Goal: Transaction & Acquisition: Purchase product/service

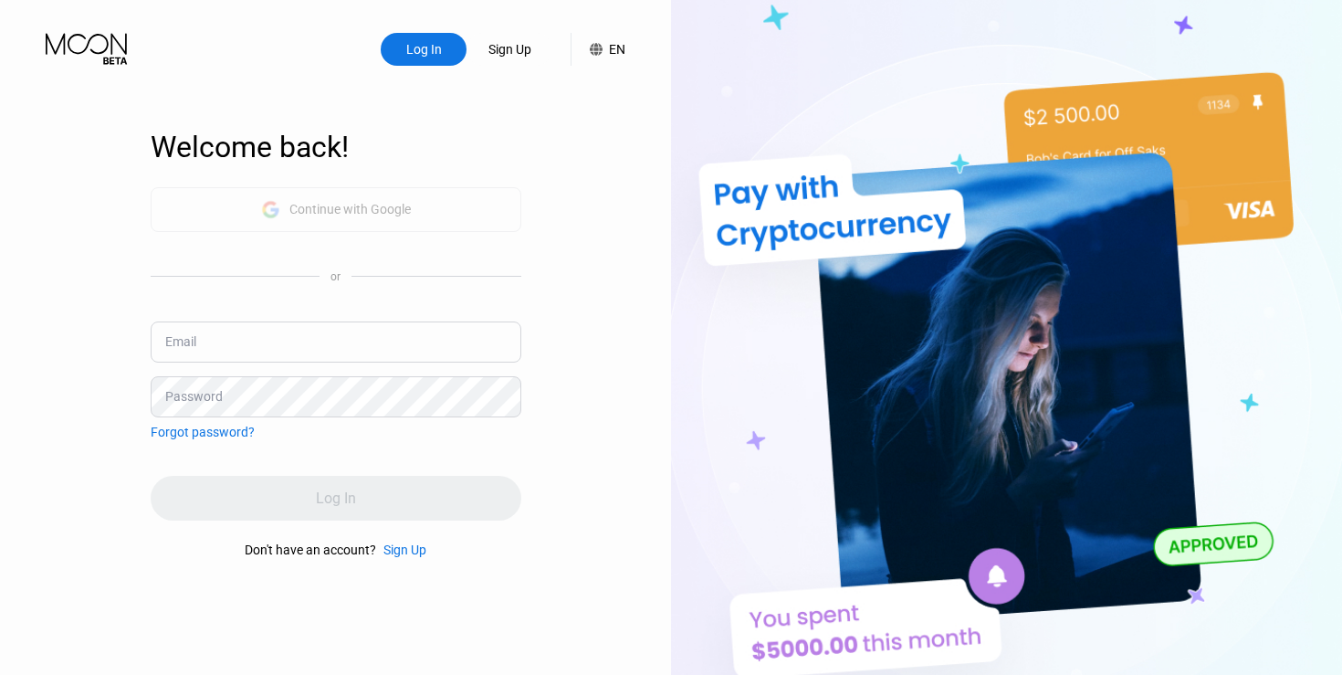
click at [312, 222] on div "Continue with Google" at bounding box center [336, 209] width 150 height 28
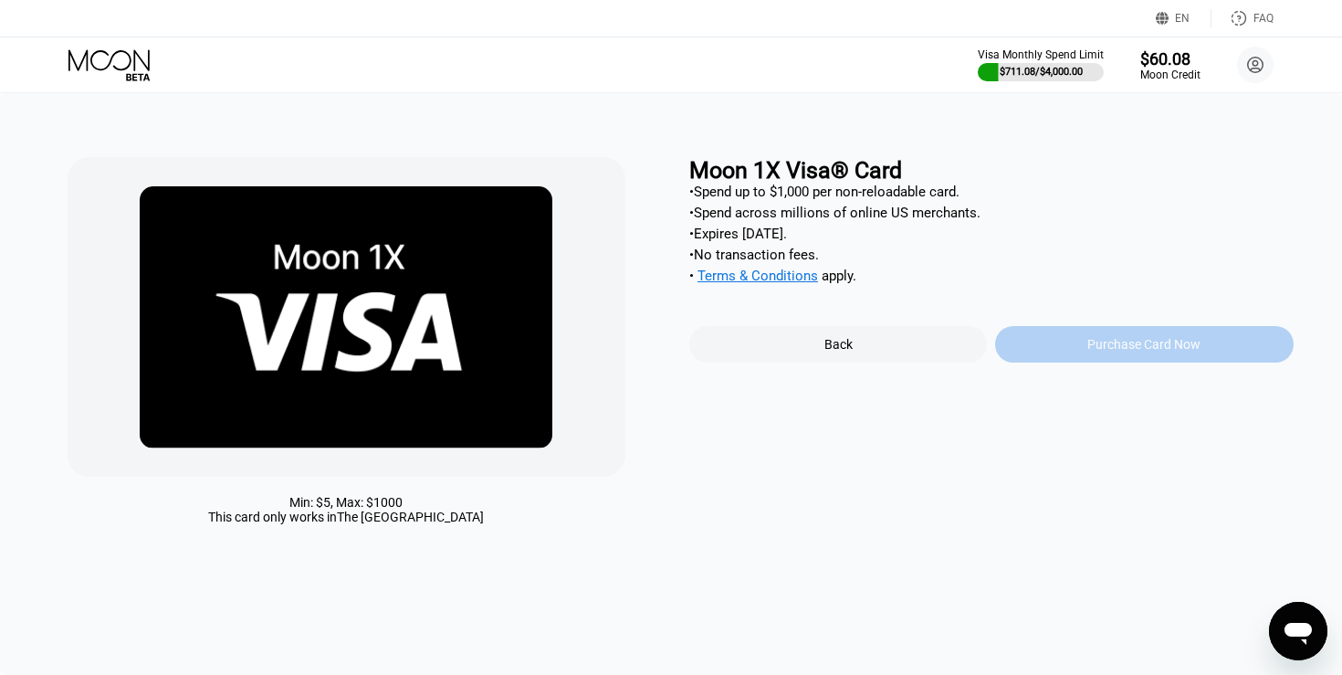
click at [1108, 343] on div "Purchase Card Now" at bounding box center [1143, 344] width 113 height 15
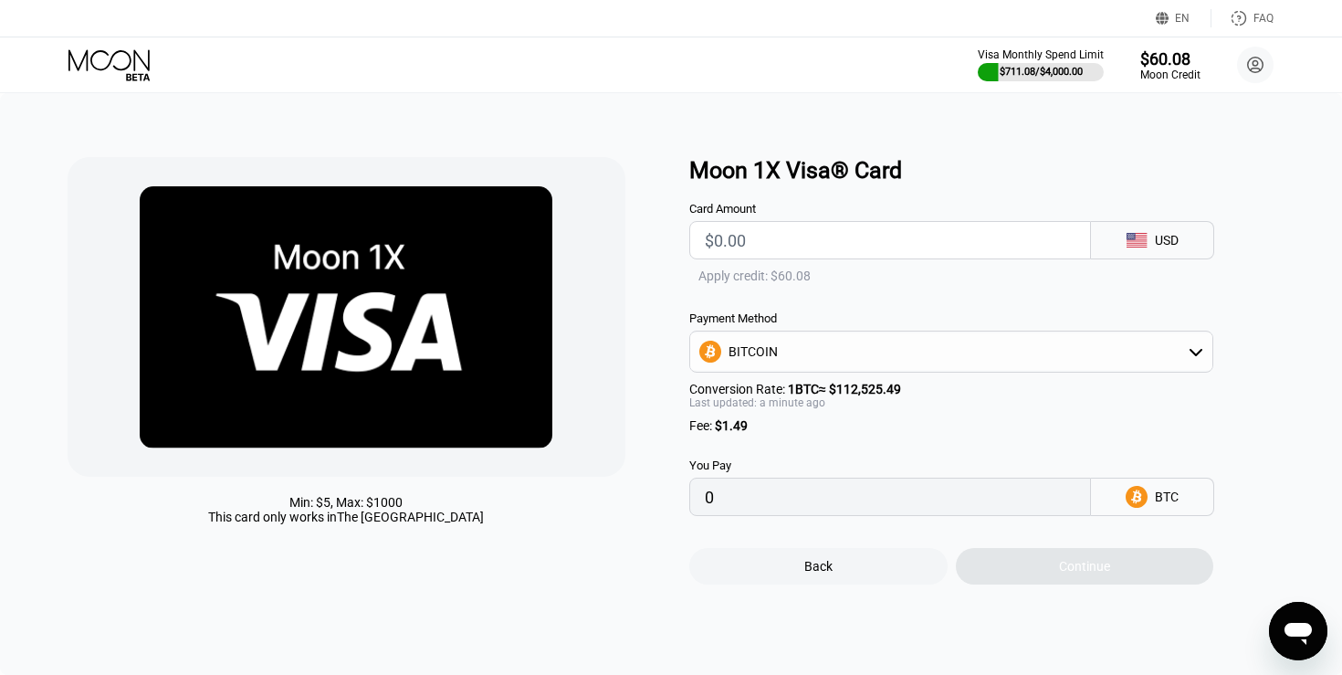
click at [737, 246] on input "text" at bounding box center [890, 240] width 371 height 37
type input "$1"
type input "0.00002213"
type input "$11"
type input "0.00011100"
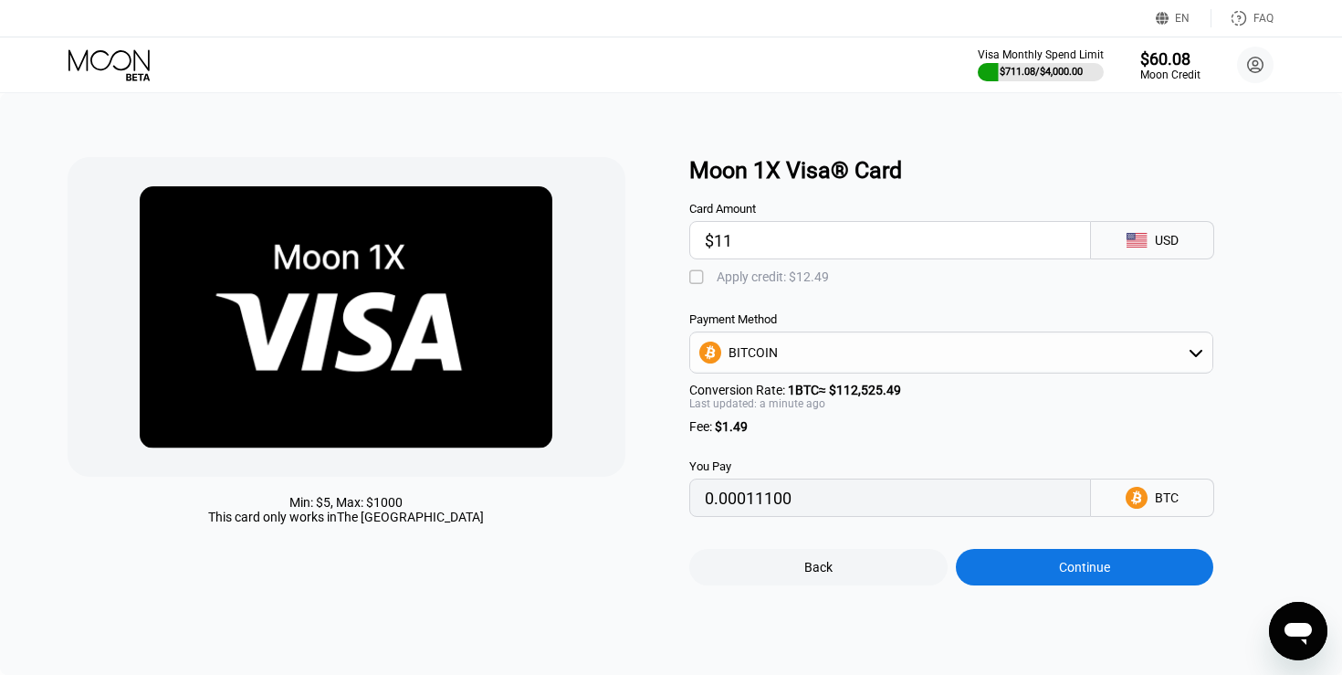
type input "$11"
click at [692, 274] on div "" at bounding box center [698, 277] width 18 height 18
type input "0"
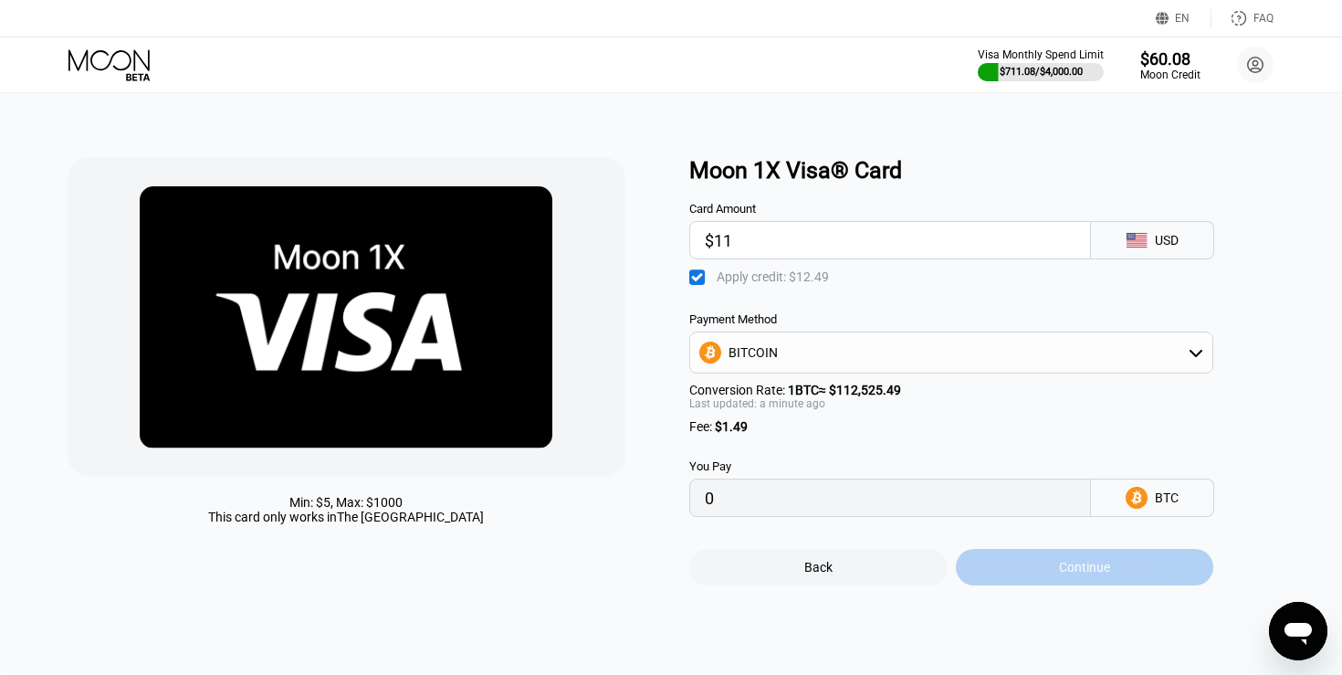
click at [1049, 580] on div "Continue" at bounding box center [1085, 567] width 258 height 37
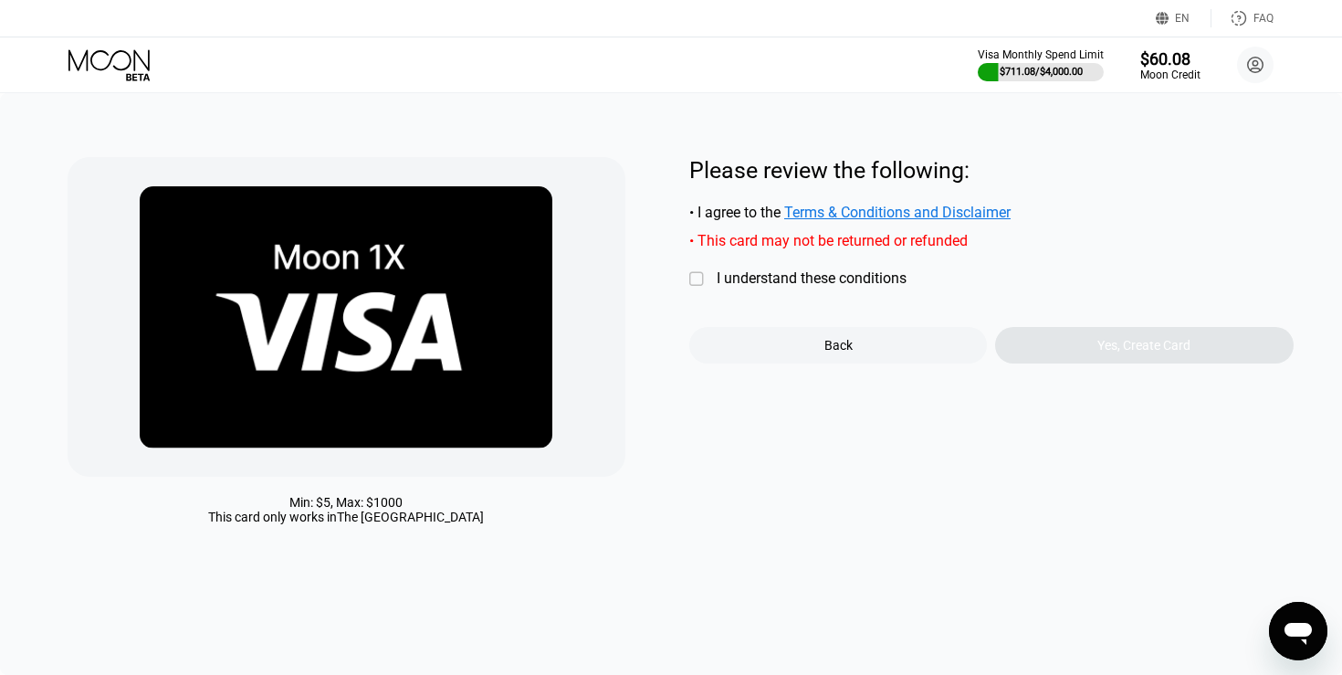
click at [698, 283] on div "" at bounding box center [698, 279] width 18 height 18
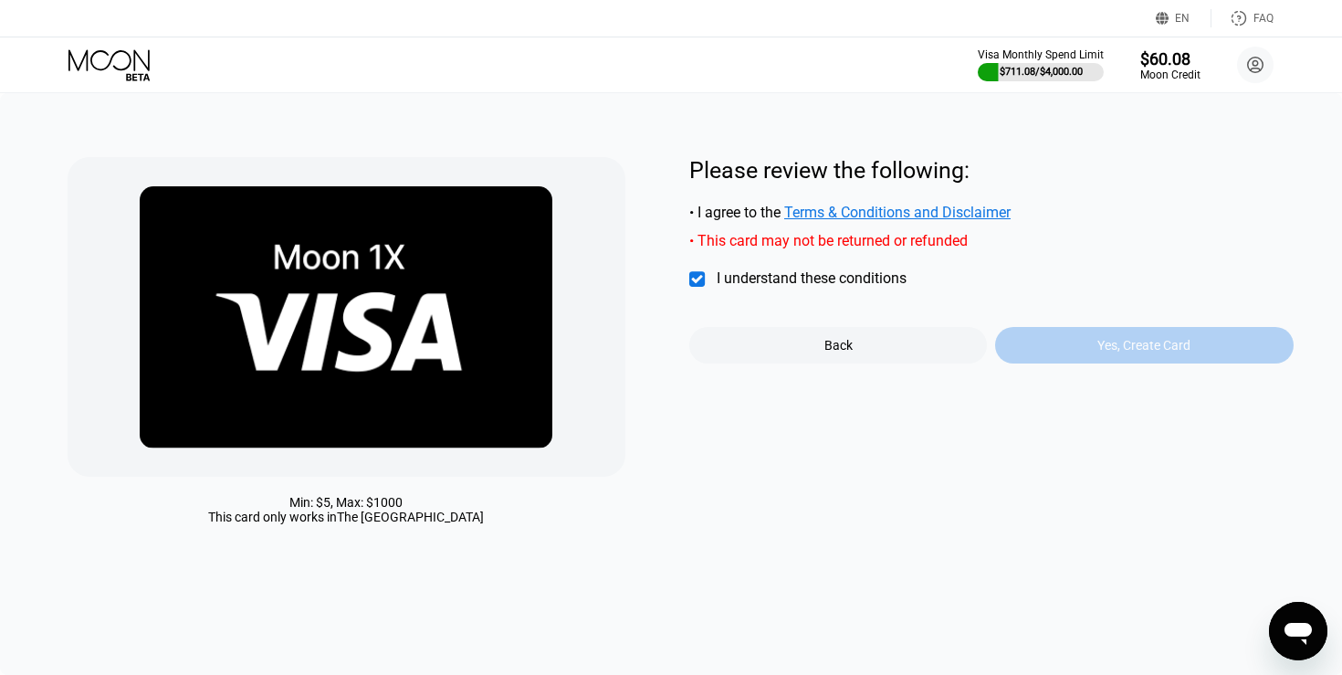
click at [1094, 353] on div "Yes, Create Card" at bounding box center [1144, 345] width 298 height 37
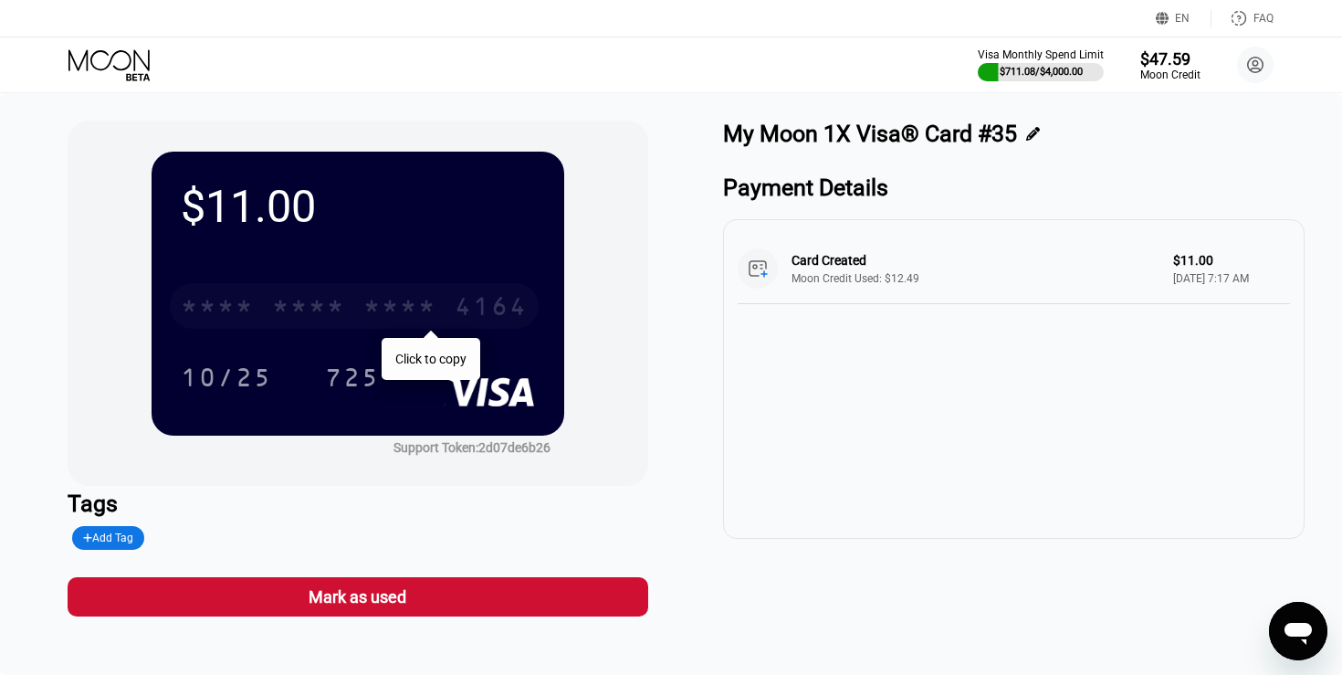
click at [442, 310] on div "* * * * * * * * * * * * 4164" at bounding box center [354, 306] width 369 height 46
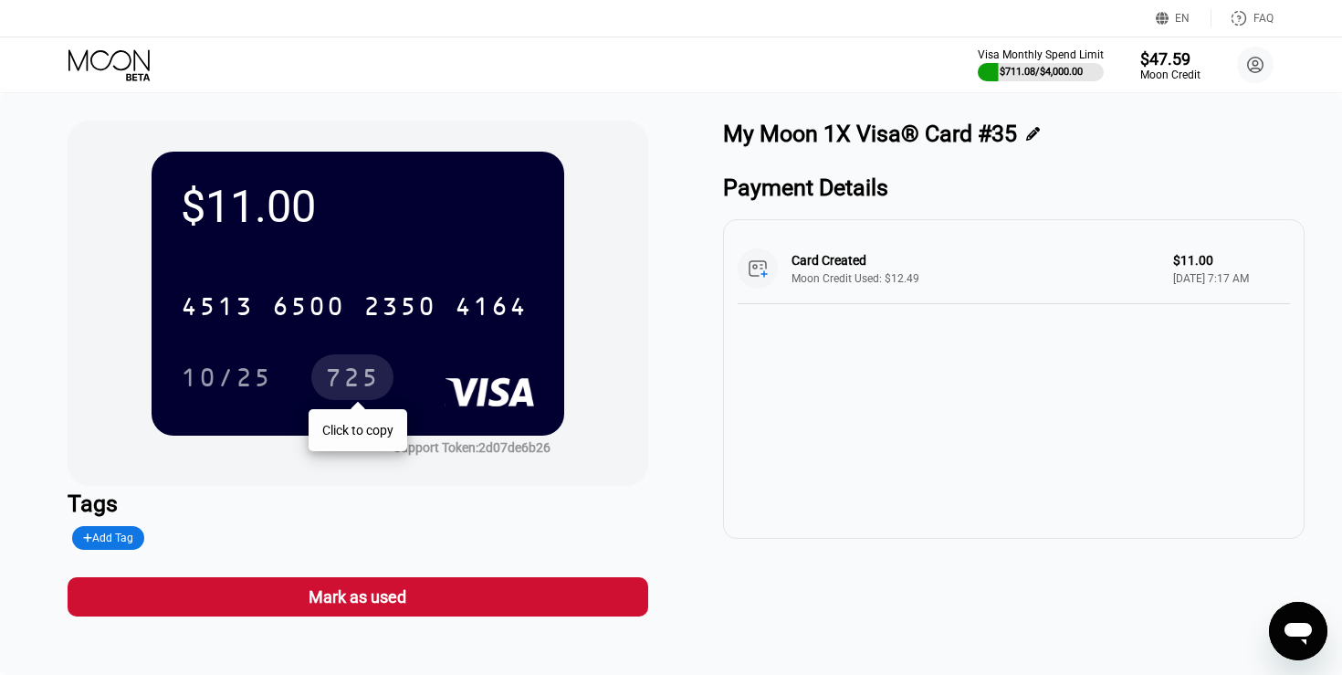
click at [374, 380] on div "725" at bounding box center [352, 379] width 55 height 29
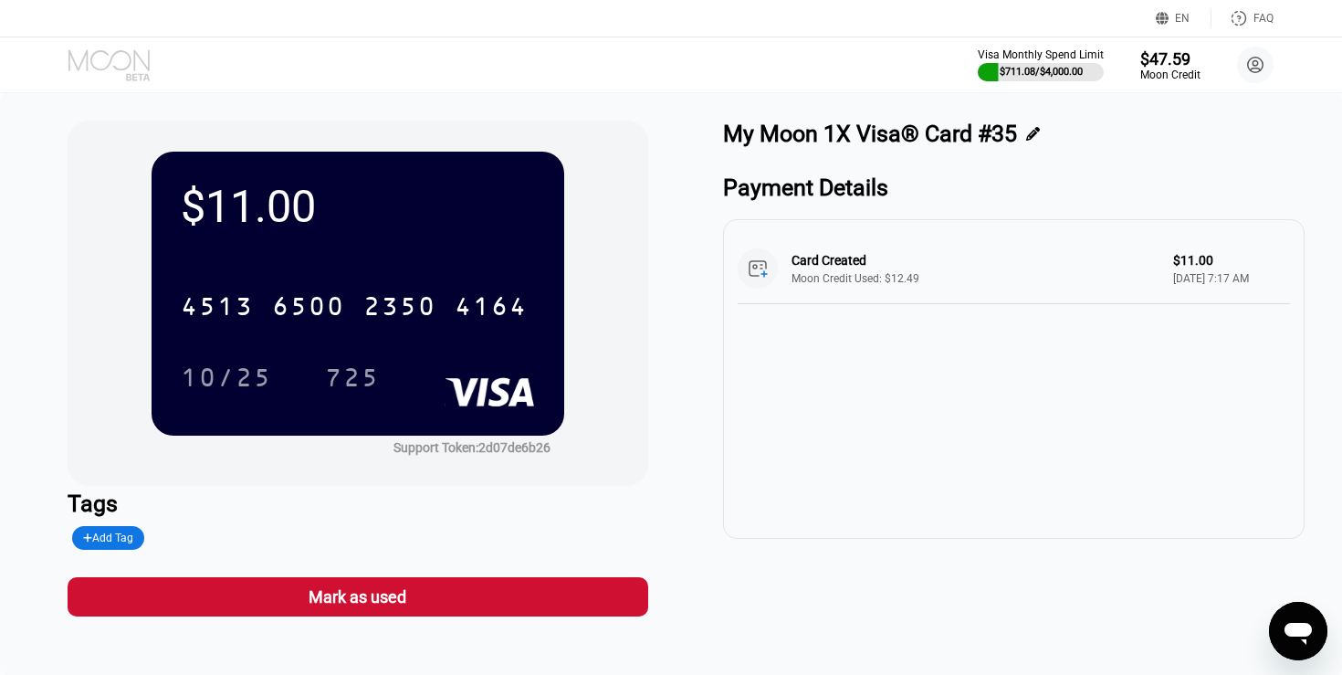
click at [95, 62] on icon at bounding box center [110, 65] width 85 height 32
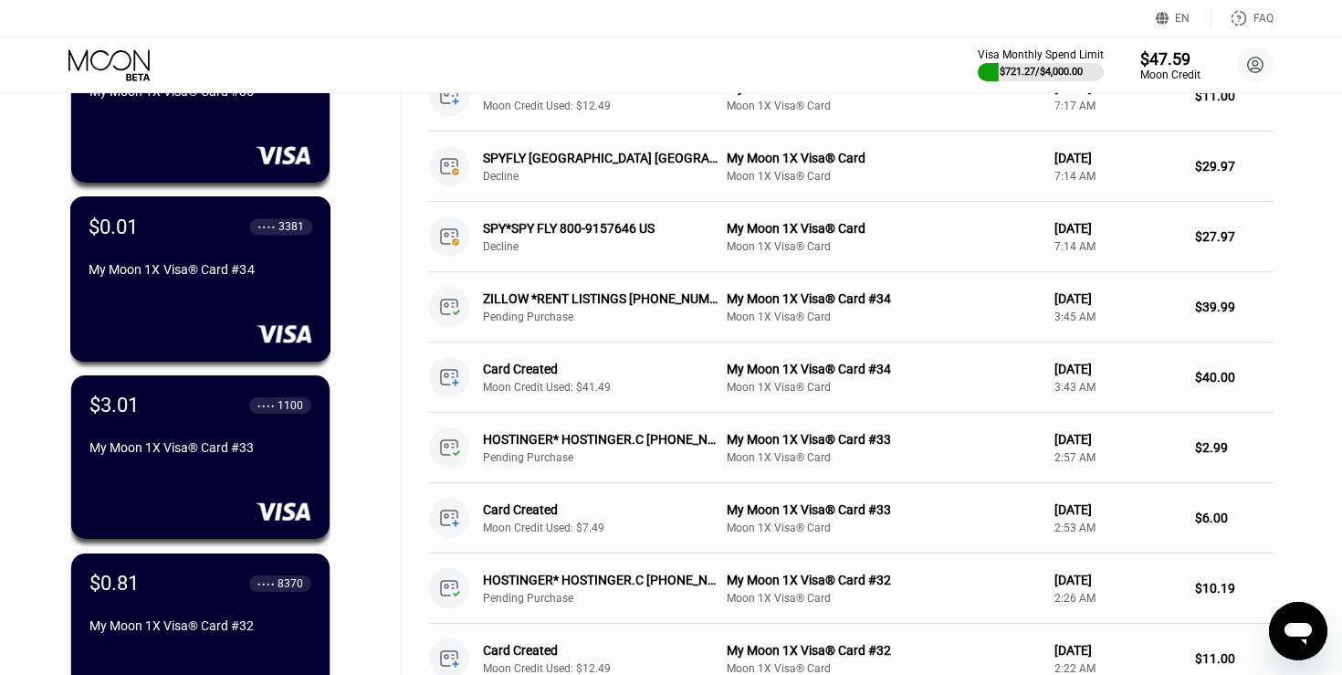
scroll to position [207, 0]
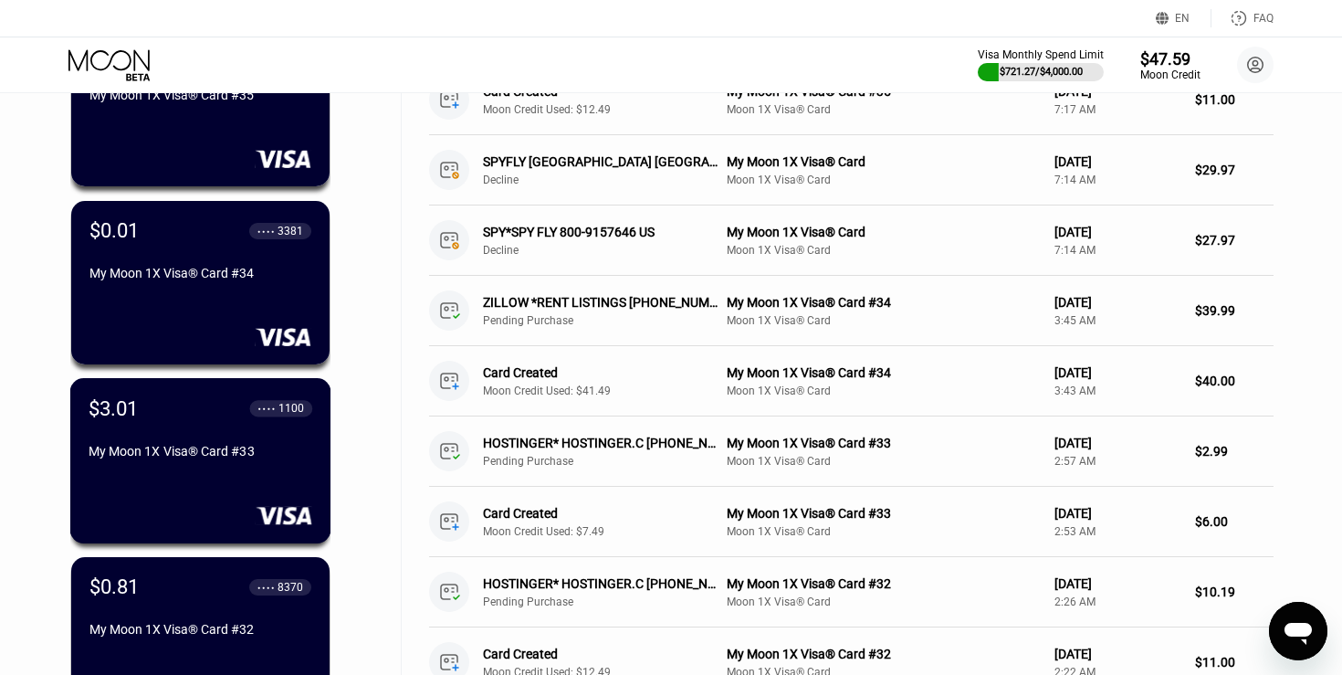
click at [192, 421] on div "$3.01 ● ● ● ● 1100 My Moon 1X Visa® Card #33" at bounding box center [201, 430] width 224 height 69
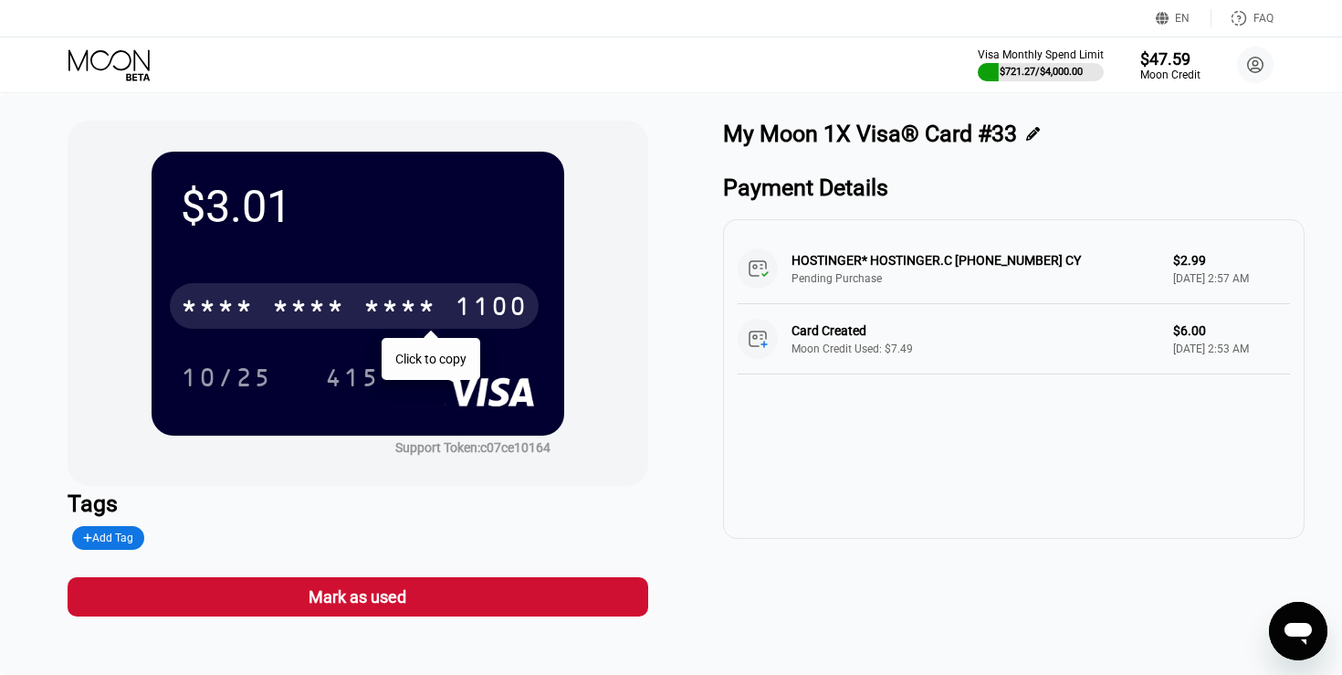
click at [246, 314] on div "* * * *" at bounding box center [217, 308] width 73 height 29
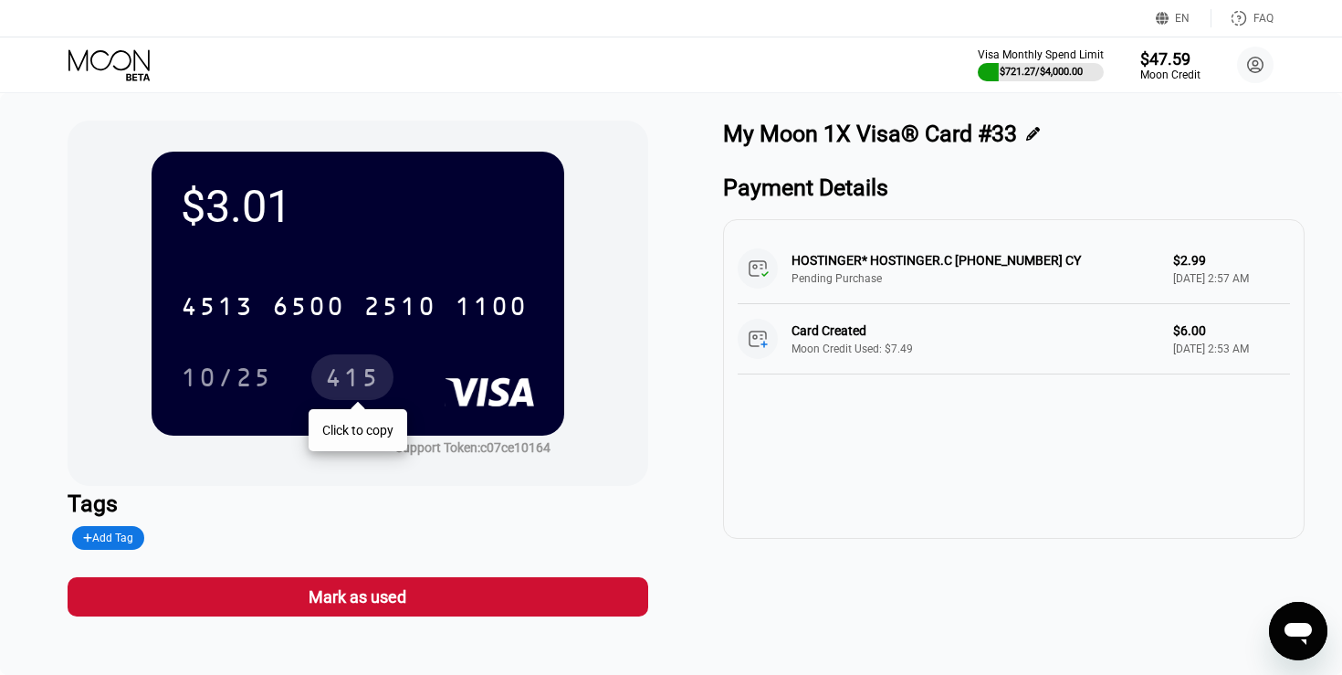
click at [353, 370] on div "415" at bounding box center [352, 379] width 55 height 29
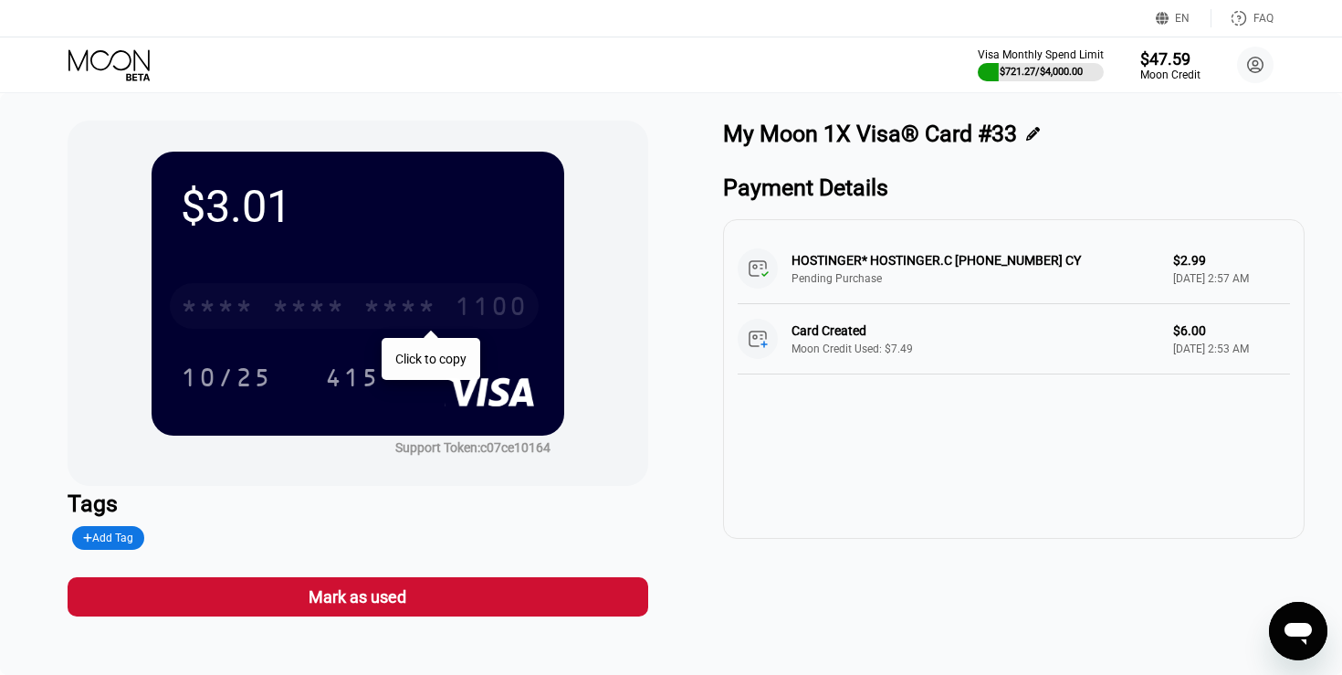
click at [345, 313] on div "* * * * * * * * * * * * 1100" at bounding box center [354, 306] width 369 height 46
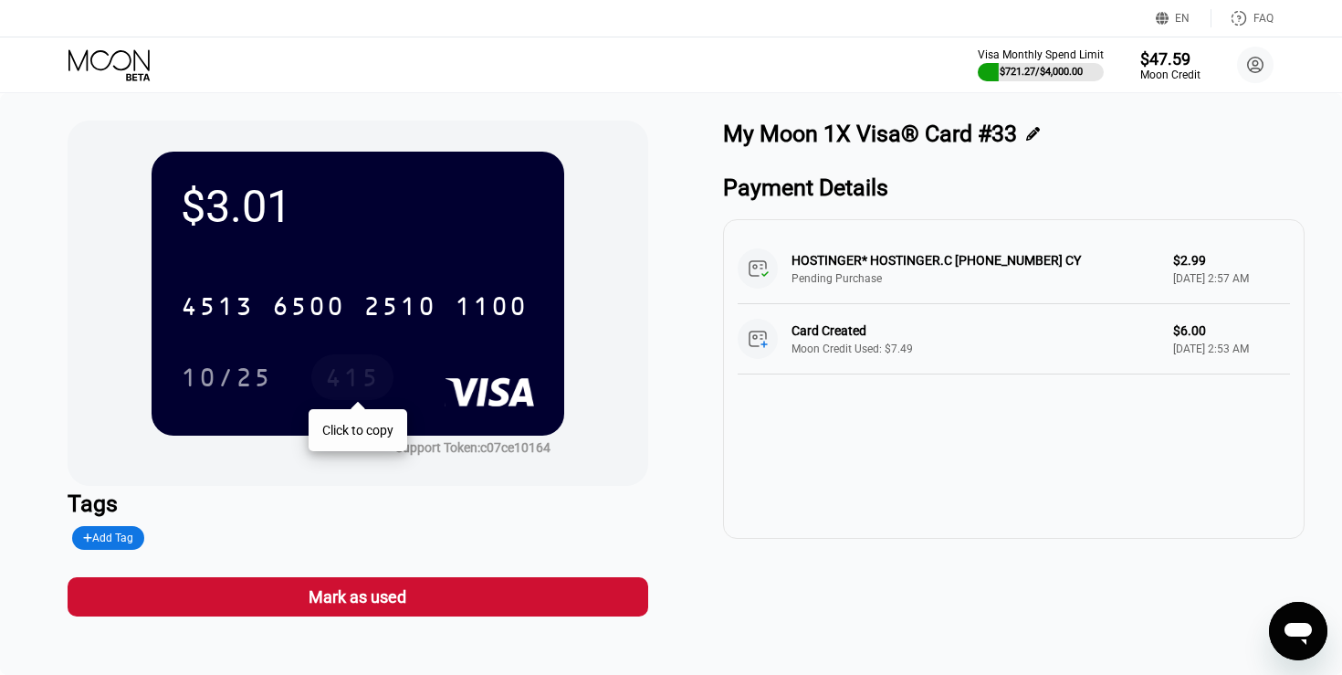
click at [341, 391] on div "415" at bounding box center [352, 379] width 55 height 29
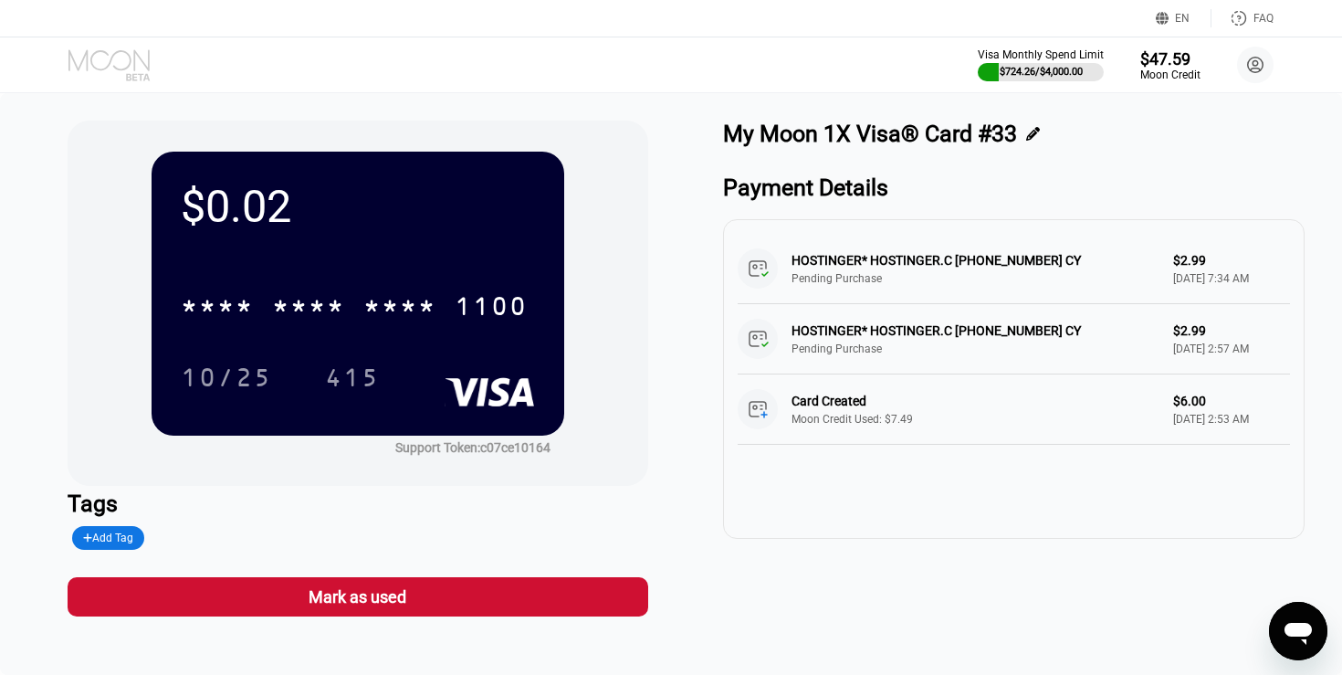
click at [110, 61] on icon at bounding box center [108, 59] width 81 height 21
